Goal: Task Accomplishment & Management: Manage account settings

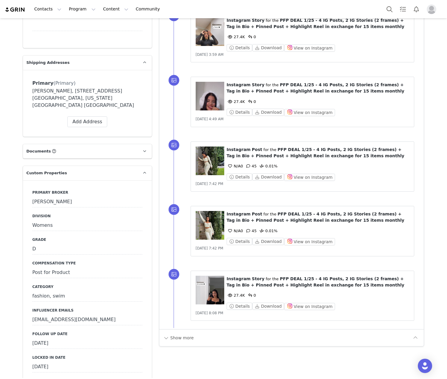
scroll to position [626, 0]
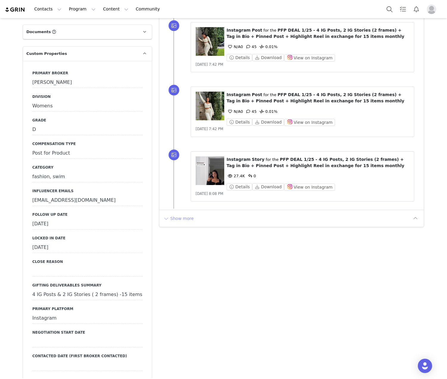
click at [185, 215] on button "Show more" at bounding box center [178, 218] width 31 height 10
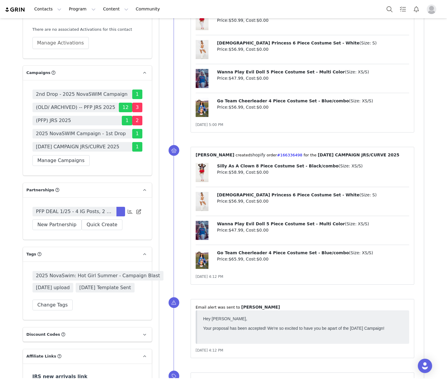
scroll to position [1938, 0]
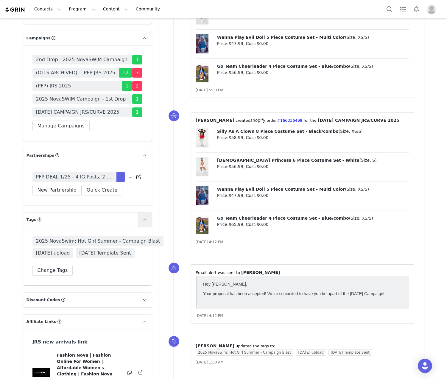
click at [51, 173] on span "PFP DEAL 1/25 - 4 IG Posts, 2 IG Stories (2 frames) + Tag in Bio + Pinned Post …" at bounding box center [74, 176] width 77 height 7
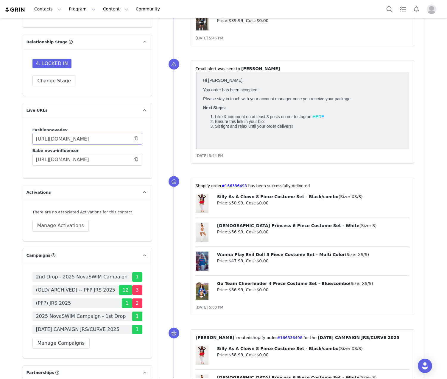
scroll to position [1669, 0]
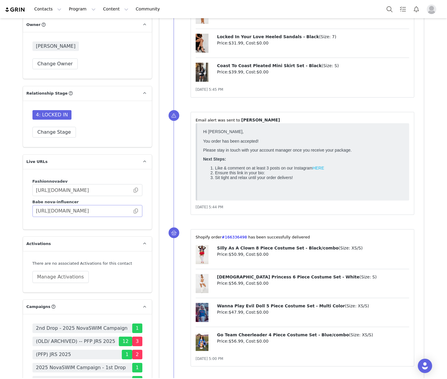
click at [133, 211] on span at bounding box center [136, 211] width 6 height 0
click at [134, 211] on span at bounding box center [136, 211] width 6 height 0
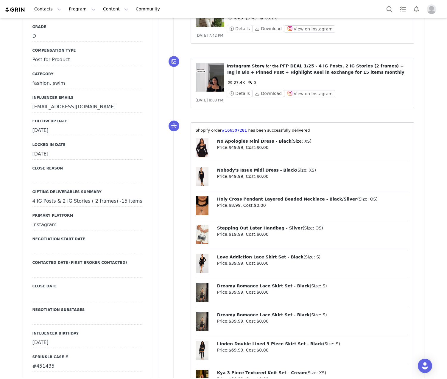
scroll to position [656, 0]
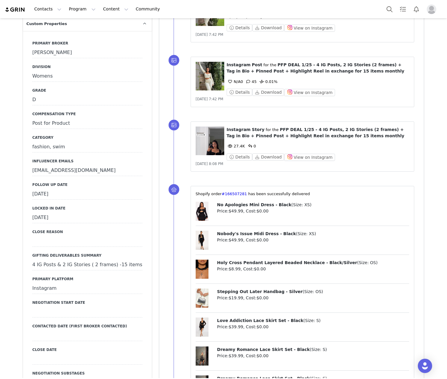
click at [57, 189] on div "[DATE]" at bounding box center [87, 194] width 110 height 11
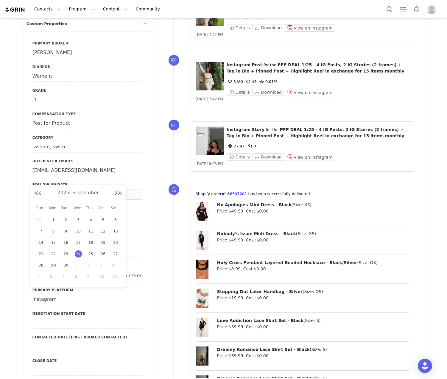
click at [53, 264] on span "29" at bounding box center [53, 264] width 7 height 7
type input "[DATE]"
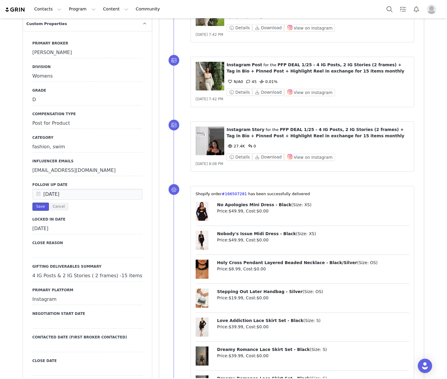
click at [34, 202] on button "Save" at bounding box center [40, 206] width 16 height 8
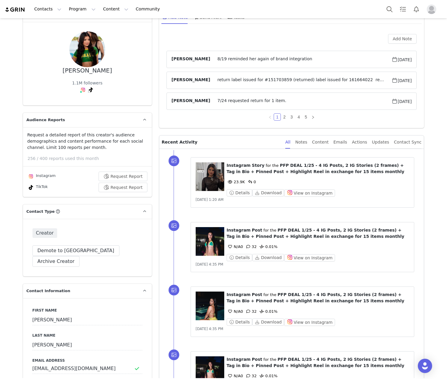
scroll to position [0, 0]
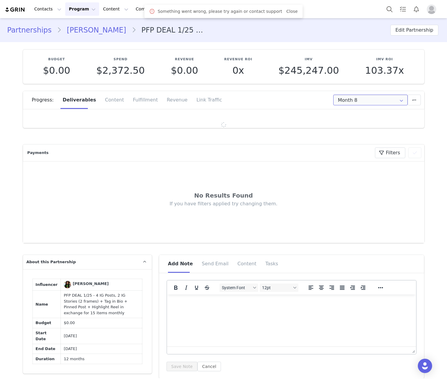
click at [357, 101] on input "Month 8" at bounding box center [371, 99] width 75 height 11
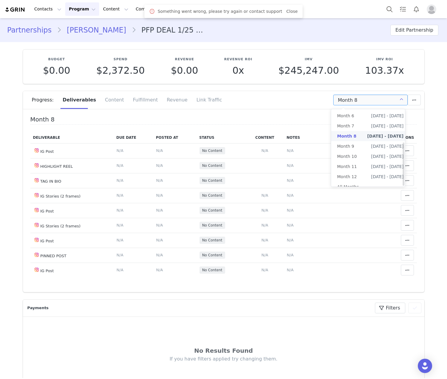
scroll to position [58, 0]
click at [369, 179] on li "All Months" at bounding box center [370, 184] width 78 height 10
type input "All"
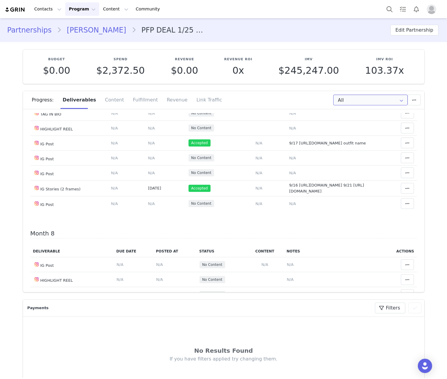
scroll to position [1262, 0]
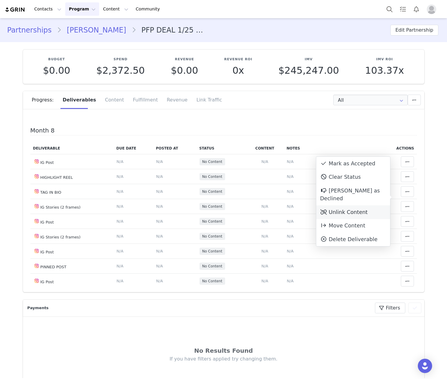
click at [372, 205] on div "Unlink Content" at bounding box center [354, 212] width 74 height 14
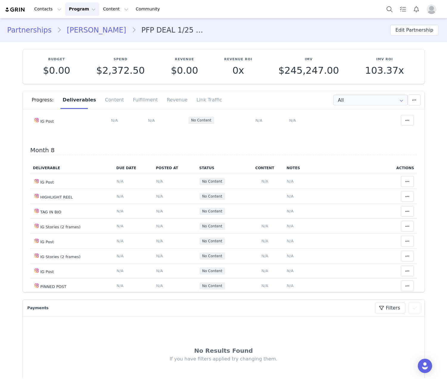
scroll to position [1282, 0]
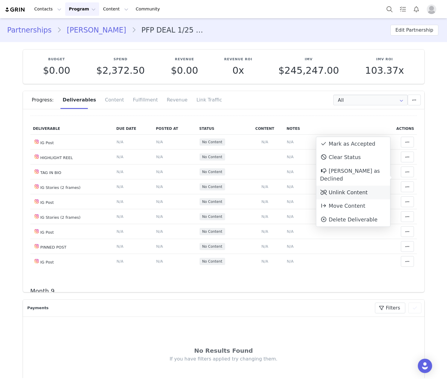
click at [371, 185] on div "Unlink Content" at bounding box center [354, 192] width 74 height 14
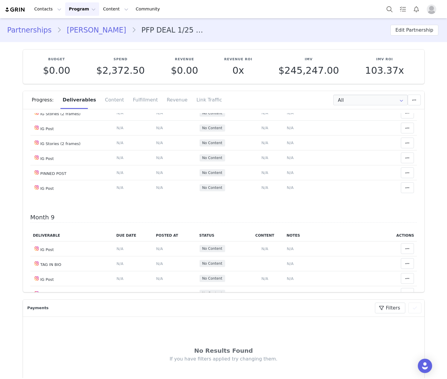
scroll to position [1341, 0]
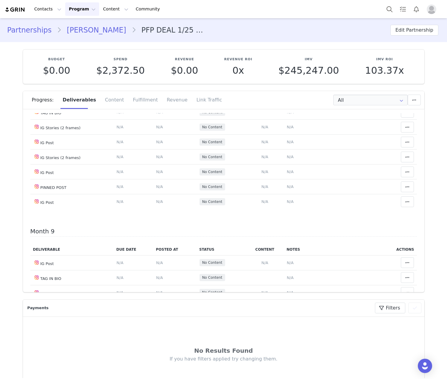
type textarea "9/17 [URL][DOMAIN_NAME] outfit name"
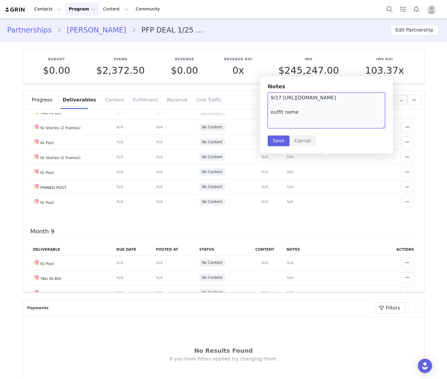
drag, startPoint x: 282, startPoint y: 97, endPoint x: 299, endPoint y: 104, distance: 18.2
click at [299, 104] on textarea "9/17 [URL][DOMAIN_NAME] outfit name" at bounding box center [326, 110] width 117 height 36
click at [303, 143] on button "Cancel" at bounding box center [303, 140] width 26 height 11
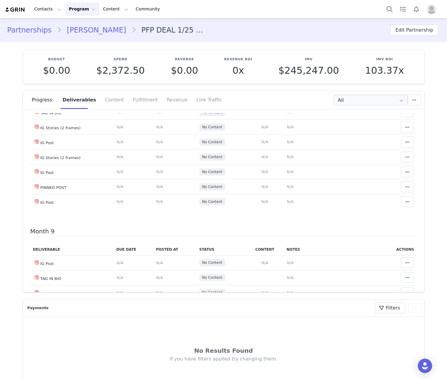
drag, startPoint x: 286, startPoint y: 239, endPoint x: 287, endPoint y: 218, distance: 21.5
click at [287, 9] on span "N/A" at bounding box center [290, 6] width 7 height 4
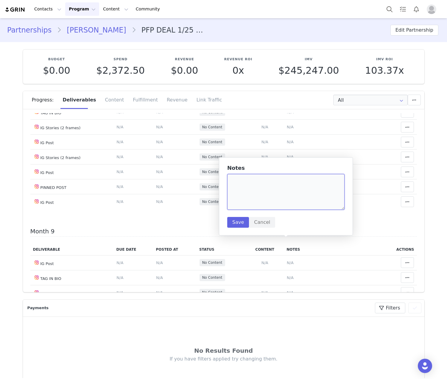
click at [286, 196] on textarea at bounding box center [285, 192] width 117 height 36
paste textarea "[URL][DOMAIN_NAME]"
click at [230, 179] on textarea "[URL][DOMAIN_NAME]" at bounding box center [285, 192] width 117 height 36
type textarea "9/26 [URL][DOMAIN_NAME]"
click at [246, 223] on button "Save" at bounding box center [238, 222] width 22 height 11
